Goal: Information Seeking & Learning: Check status

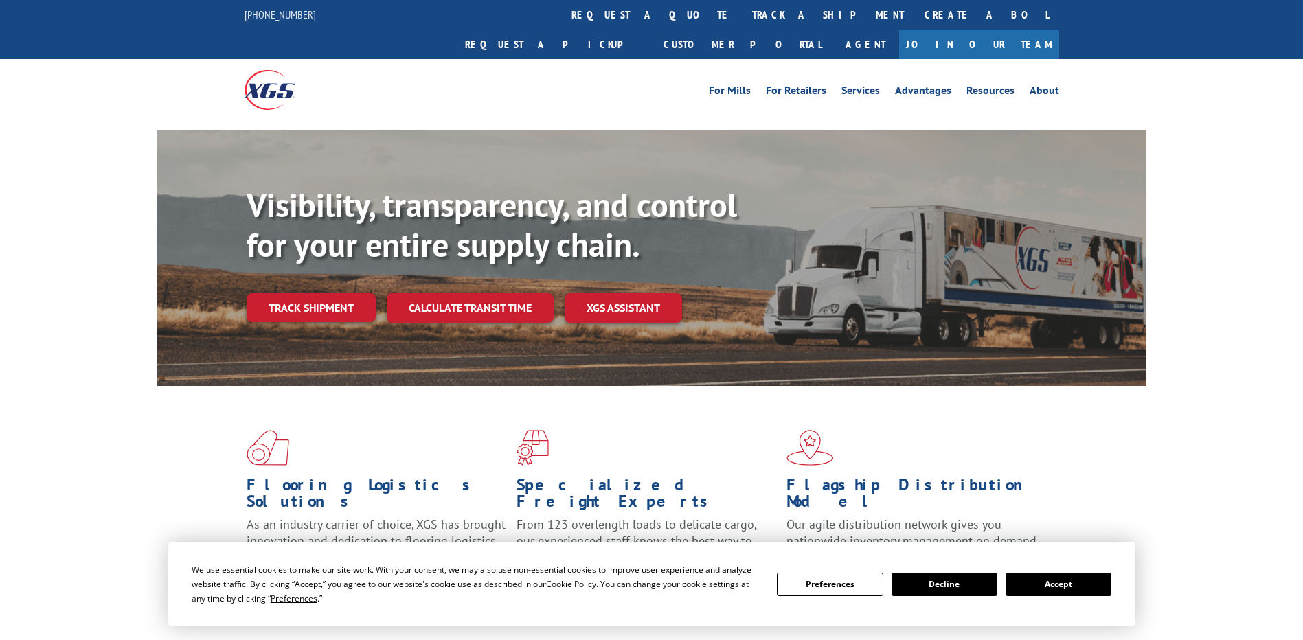
click at [293, 293] on link "Track shipment" at bounding box center [311, 307] width 129 height 29
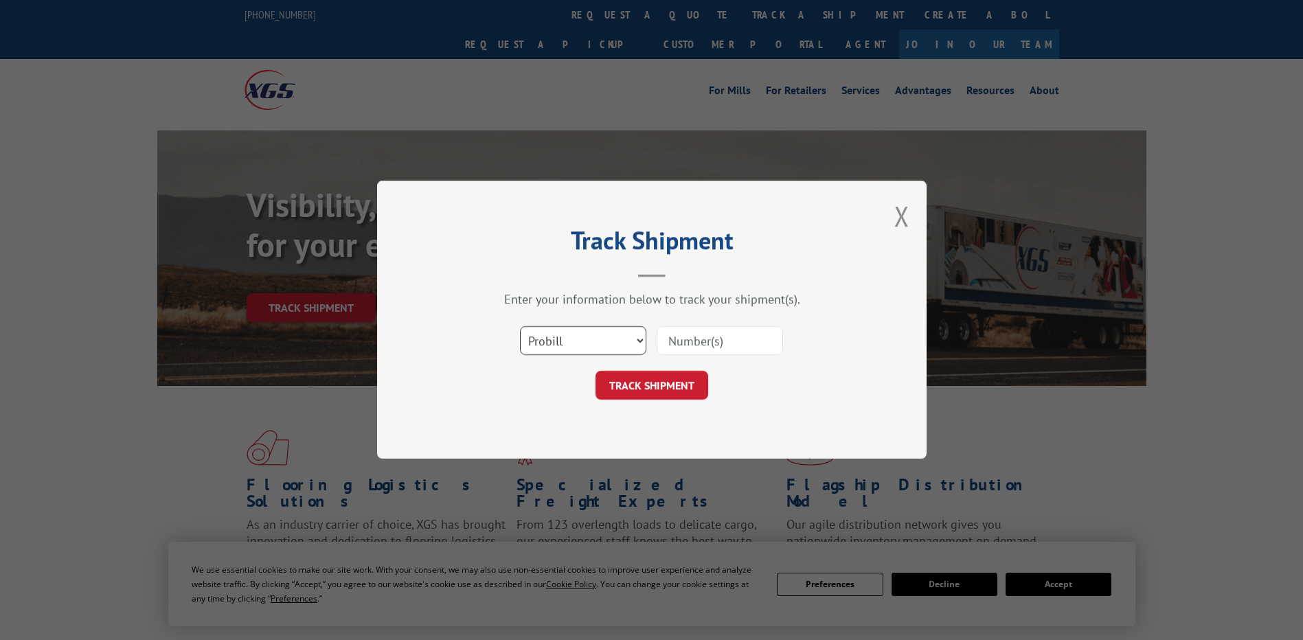
click at [599, 343] on select "Select category... Probill BOL PO" at bounding box center [583, 341] width 126 height 29
select select "po"
click at [520, 327] on select "Select category... Probill BOL PO" at bounding box center [583, 341] width 126 height 29
click at [721, 340] on input at bounding box center [719, 341] width 126 height 29
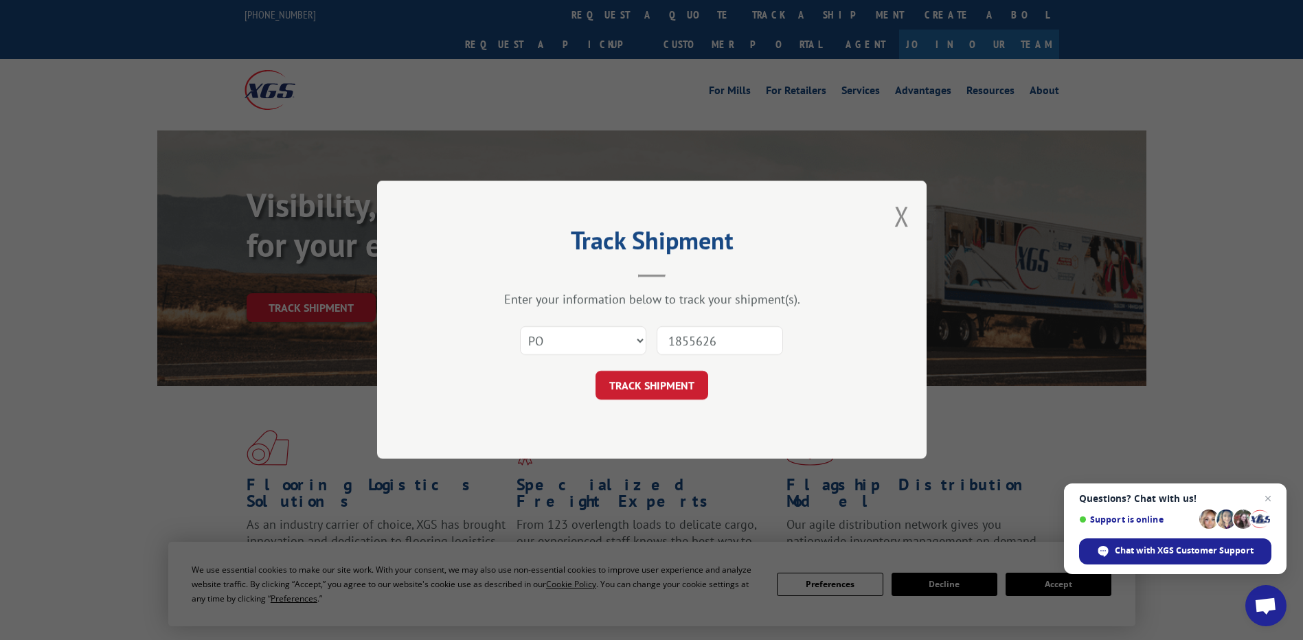
type input "18556268"
click button "TRACK SHIPMENT" at bounding box center [651, 386] width 113 height 29
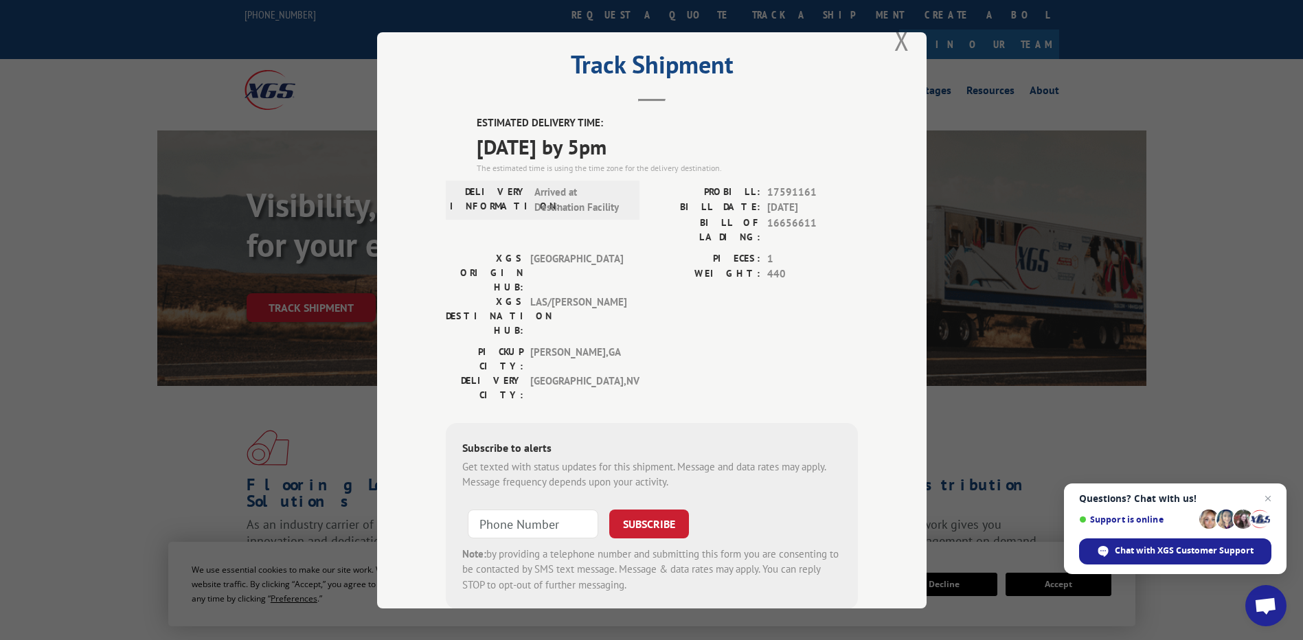
scroll to position [42, 0]
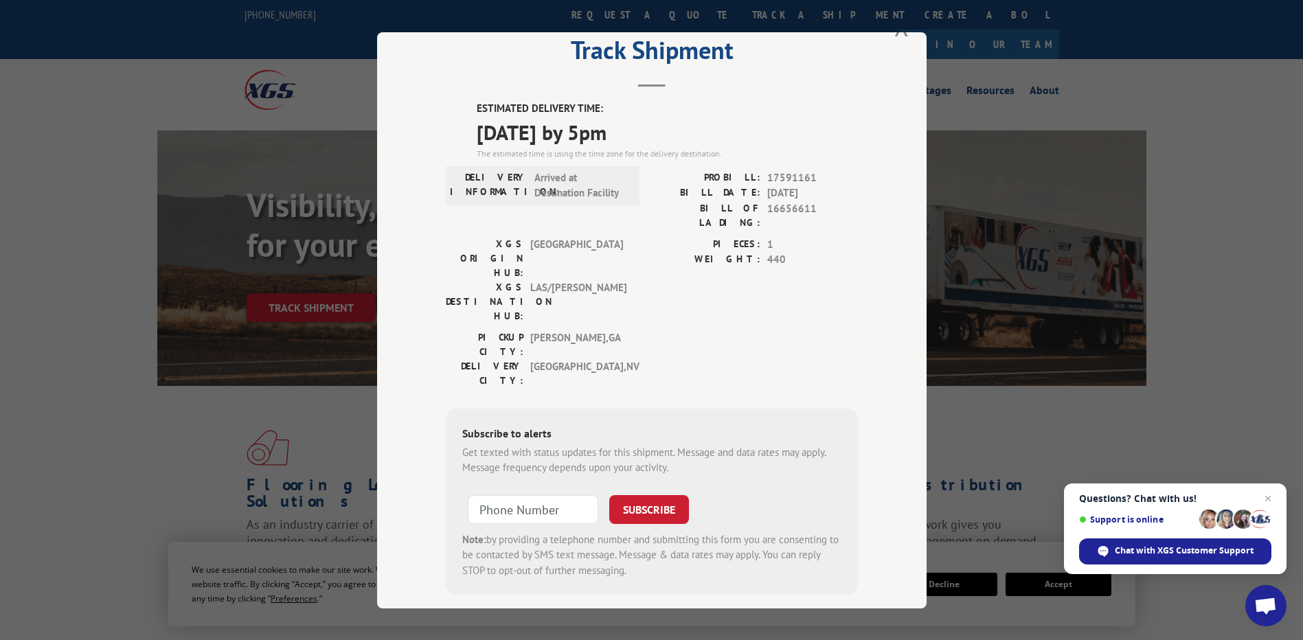
click at [176, 410] on div "Track Shipment ESTIMATED DELIVERY TIME: [DATE] by 5pm The estimated time is usi…" at bounding box center [651, 320] width 1303 height 640
click at [894, 34] on button "Close modal" at bounding box center [901, 26] width 15 height 36
